Goal: Complete application form

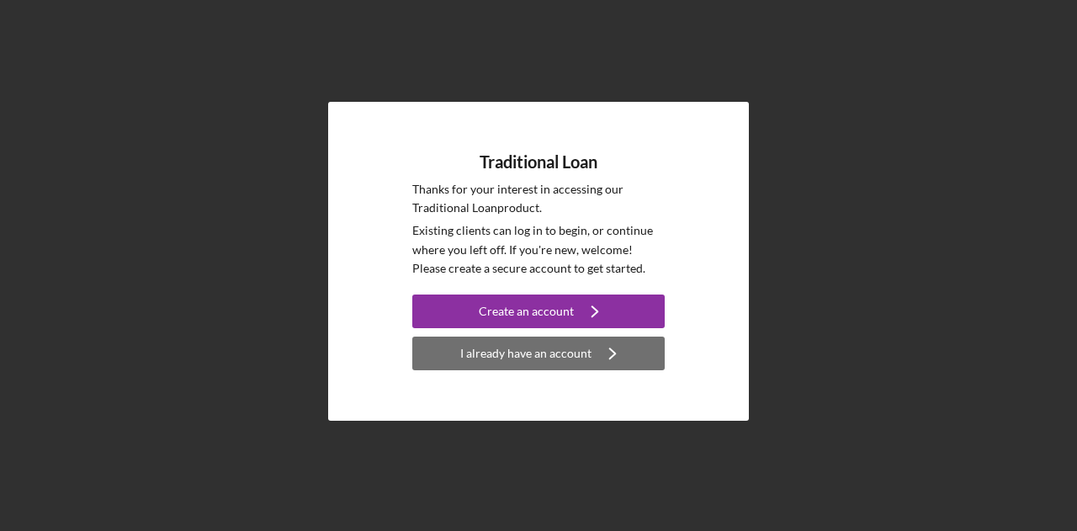
click at [547, 362] on div "I already have an account" at bounding box center [525, 354] width 131 height 34
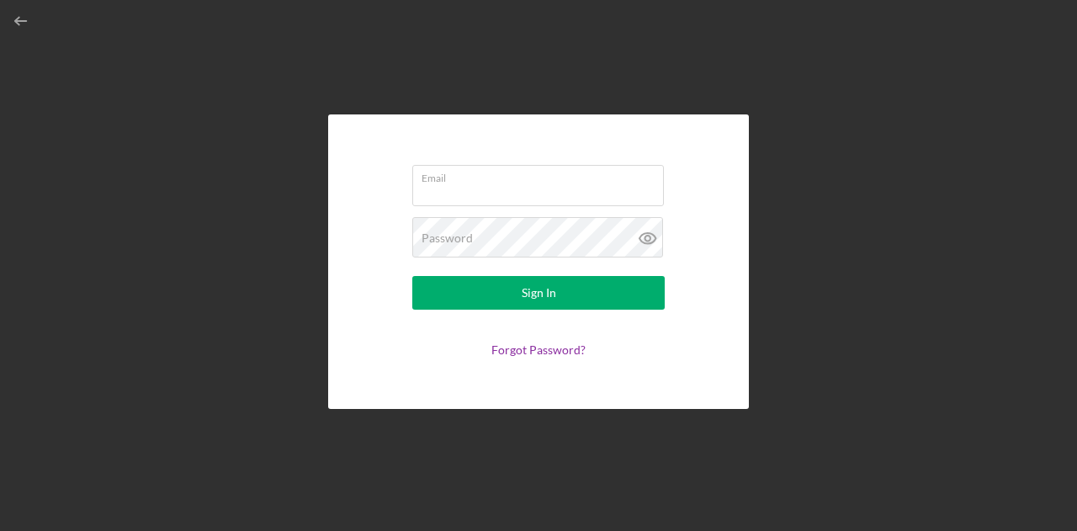
type input "[EMAIL_ADDRESS][DOMAIN_NAME]"
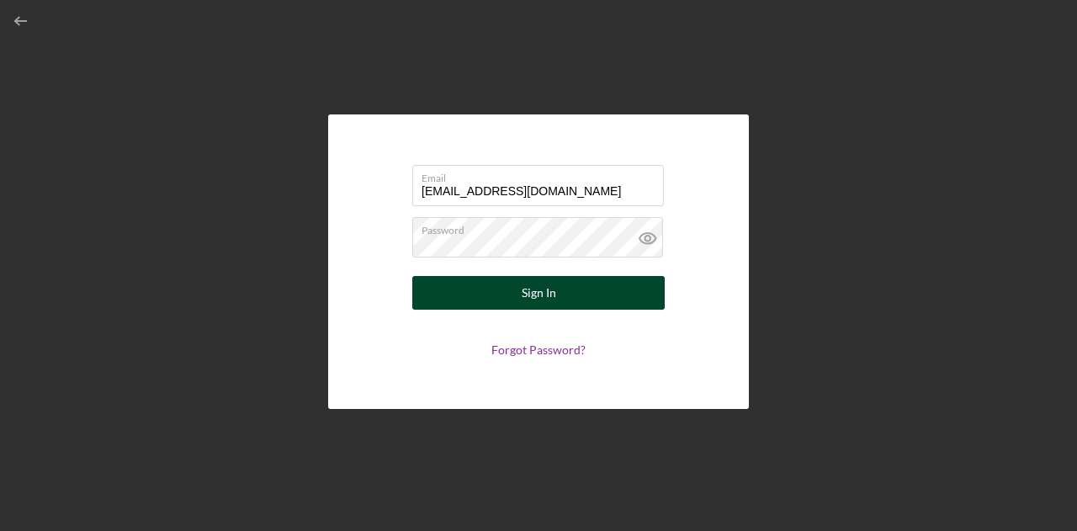
click at [496, 289] on button "Sign In" at bounding box center [538, 293] width 252 height 34
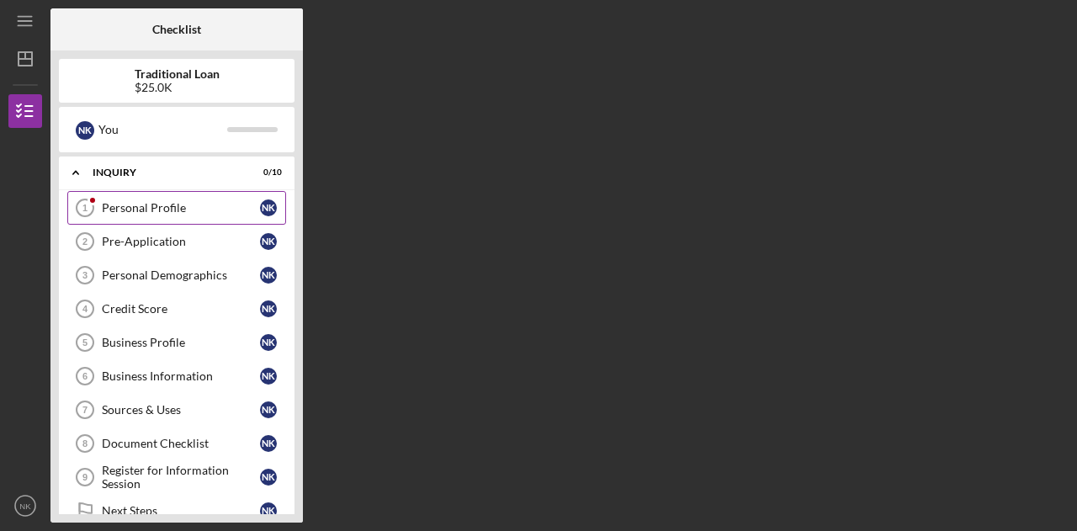
click at [173, 207] on div "Personal Profile" at bounding box center [181, 207] width 158 height 13
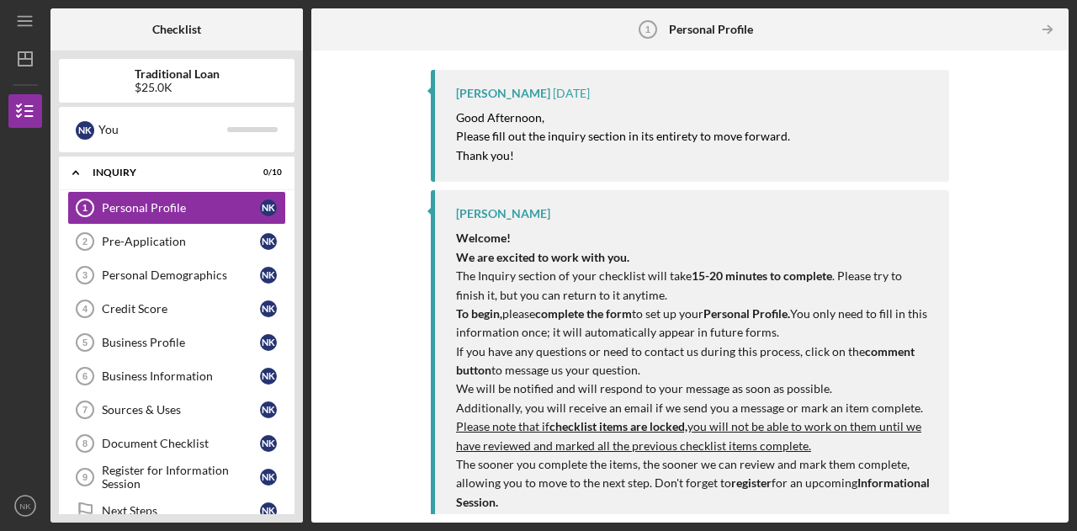
scroll to position [205, 0]
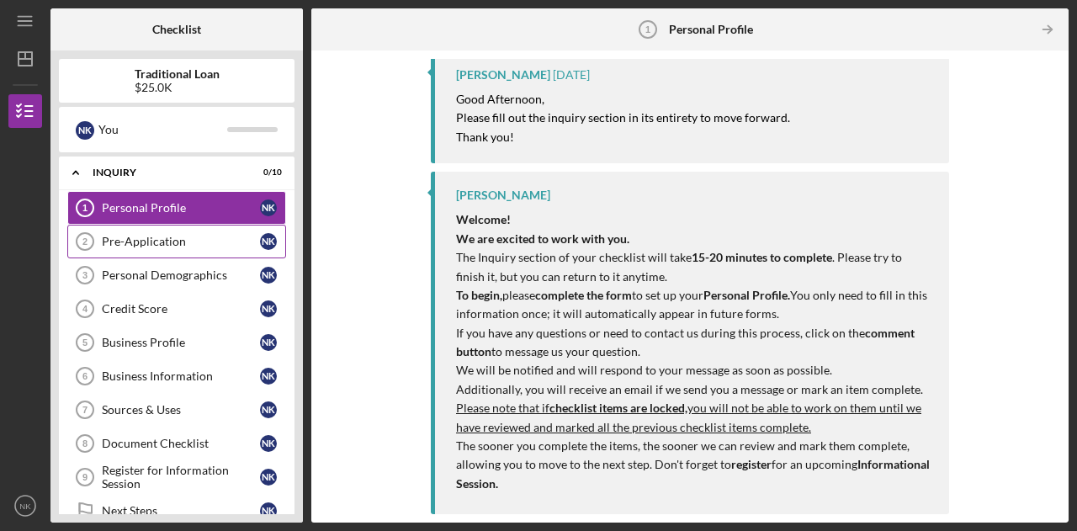
click at [160, 240] on div "Pre-Application" at bounding box center [181, 241] width 158 height 13
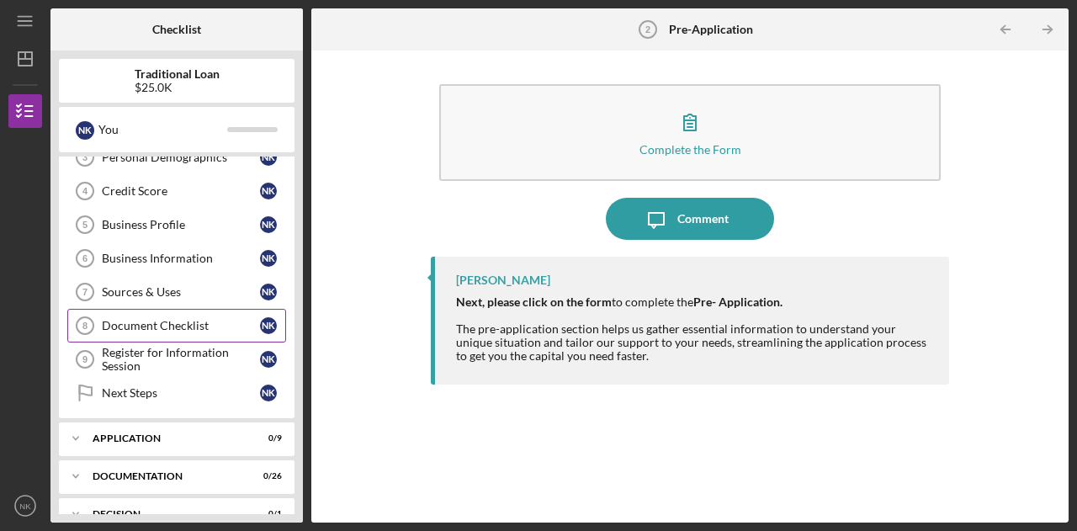
scroll to position [82, 0]
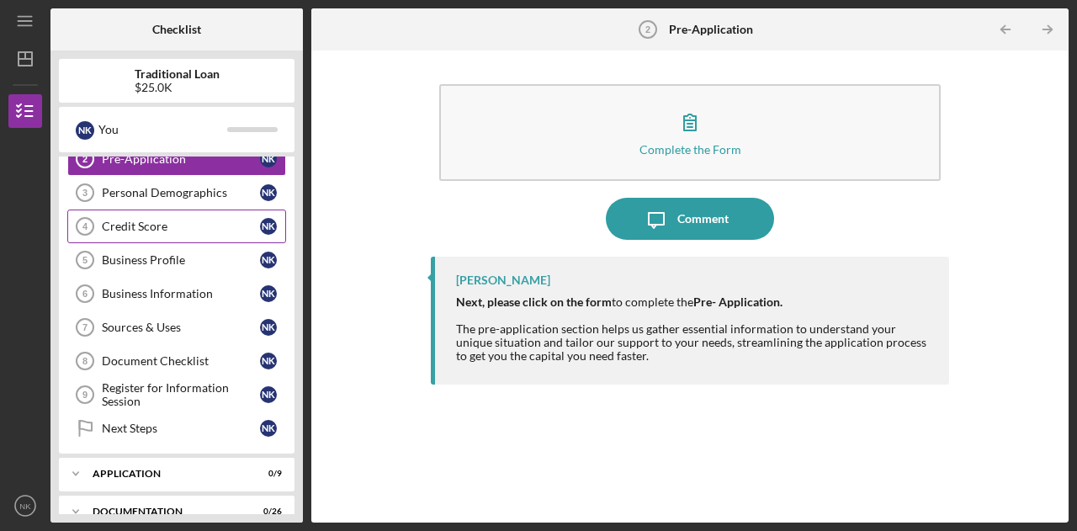
click at [157, 231] on link "Credit Score 4 Credit Score N K" at bounding box center [176, 227] width 219 height 34
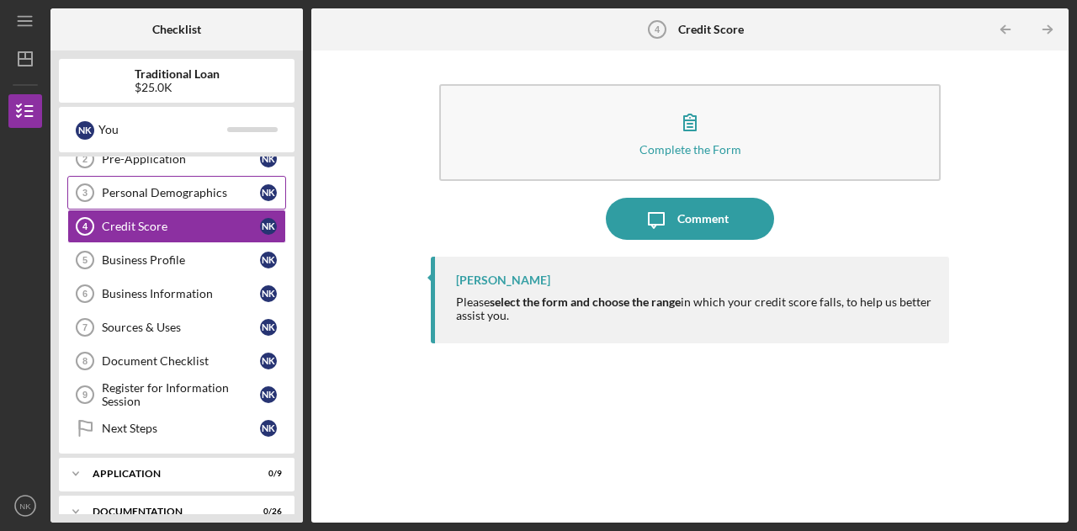
click at [148, 193] on div "Personal Demographics" at bounding box center [181, 192] width 158 height 13
